Goal: Communication & Community: Connect with others

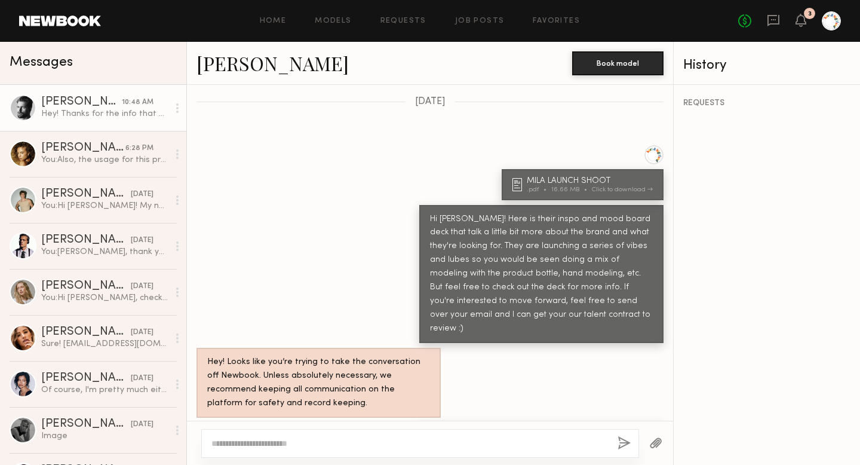
scroll to position [728, 0]
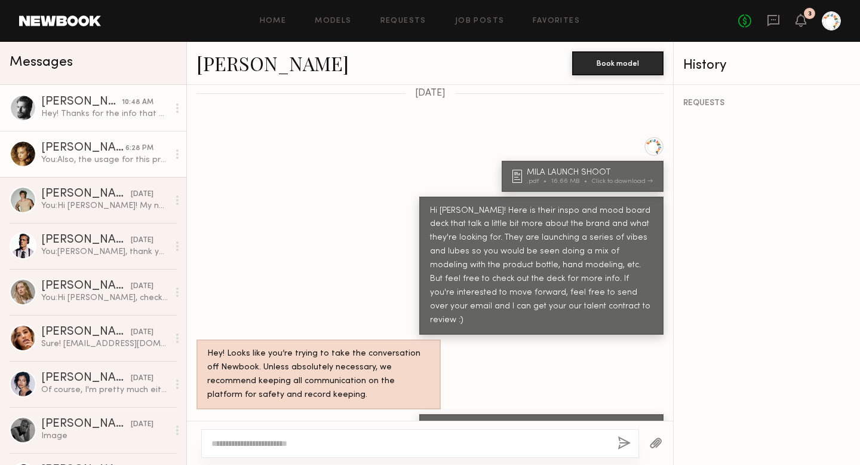
click at [90, 164] on div "You: Also, the usage for this project is full usage in perpetuity - let me know…" at bounding box center [104, 159] width 127 height 11
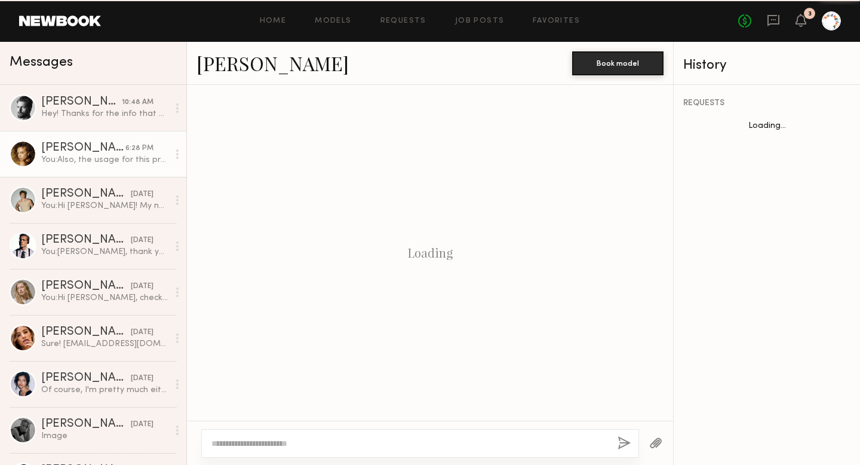
scroll to position [1489, 0]
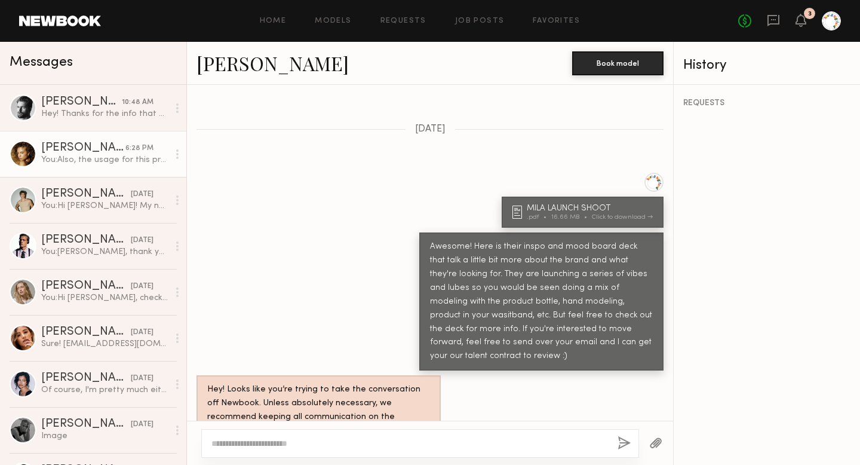
click at [225, 68] on link "[PERSON_NAME]" at bounding box center [273, 63] width 152 height 26
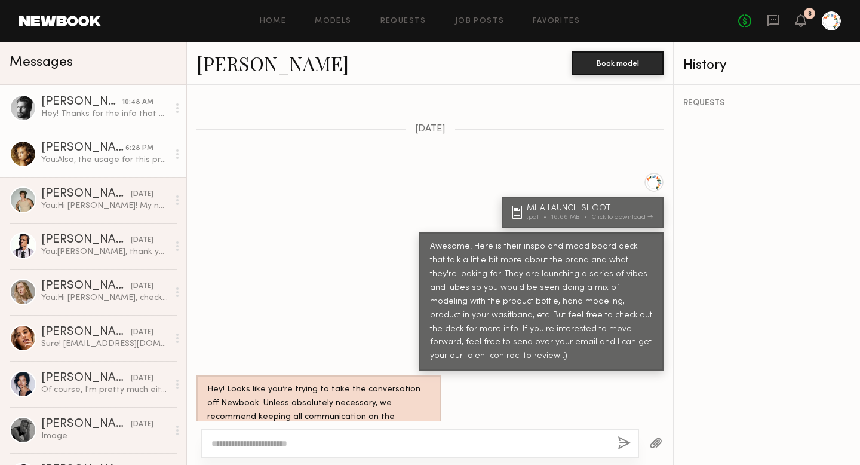
click at [57, 100] on div "[PERSON_NAME]" at bounding box center [81, 102] width 81 height 12
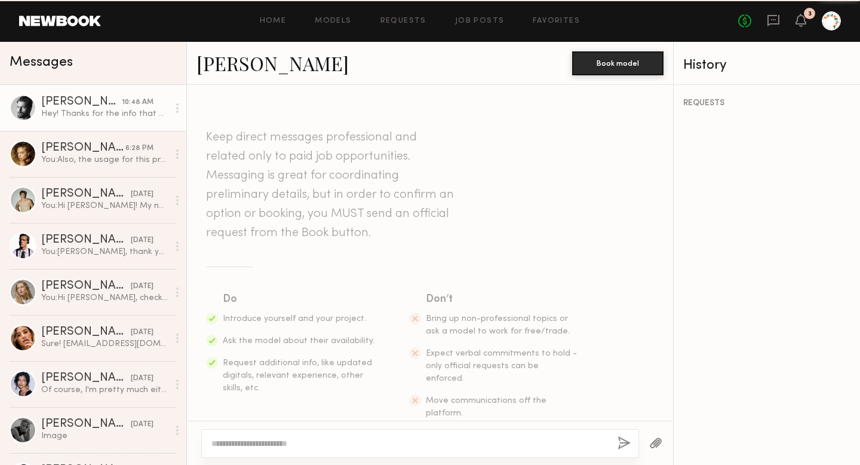
scroll to position [846, 0]
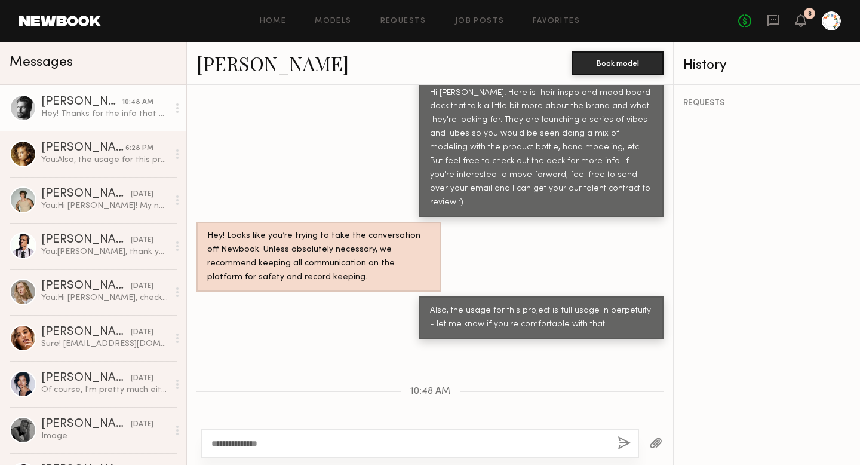
type textarea "**********"
